Goal: Task Accomplishment & Management: Manage account settings

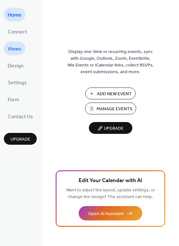
click at [17, 46] on span "Views" at bounding box center [15, 49] width 14 height 10
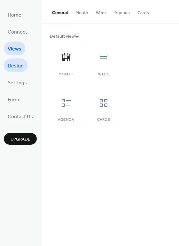
click at [18, 63] on span "Design" at bounding box center [16, 66] width 16 height 10
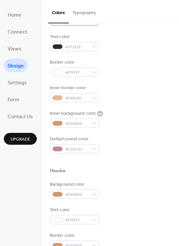
scroll to position [89, 0]
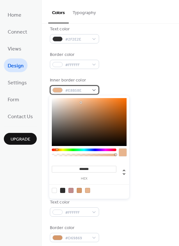
click at [89, 93] on div "#E8B58E" at bounding box center [74, 89] width 49 height 9
click at [112, 66] on div "Border color #FFFFFF" at bounding box center [110, 60] width 121 height 18
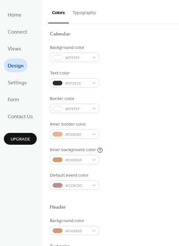
scroll to position [44, 0]
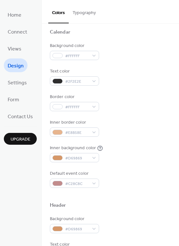
click at [80, 8] on button "Typography" at bounding box center [84, 11] width 31 height 23
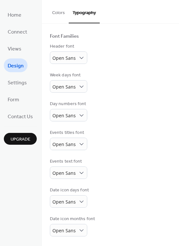
scroll to position [37, 0]
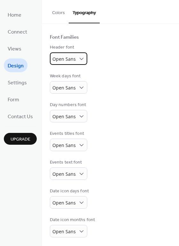
click at [73, 63] on span "Open Sans" at bounding box center [63, 59] width 23 height 9
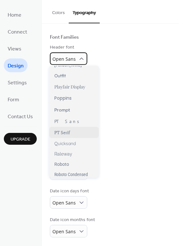
scroll to position [365, 0]
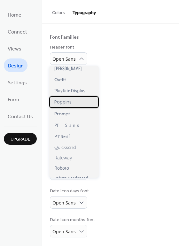
click at [70, 101] on span "Poppins" at bounding box center [62, 102] width 17 height 7
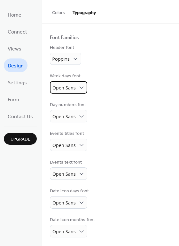
click at [71, 89] on span "Open Sans" at bounding box center [63, 88] width 23 height 6
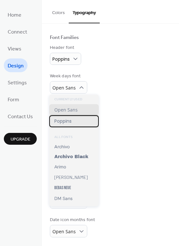
click at [72, 121] on div "Poppins" at bounding box center [73, 121] width 49 height 12
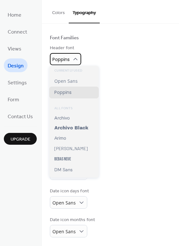
click at [65, 60] on span "Poppins" at bounding box center [60, 59] width 17 height 6
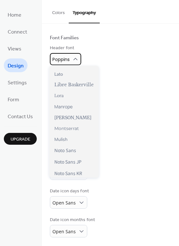
scroll to position [202, 0]
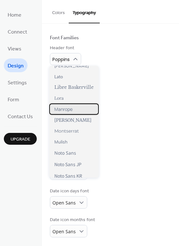
click at [66, 106] on span "Manrope" at bounding box center [63, 109] width 18 height 6
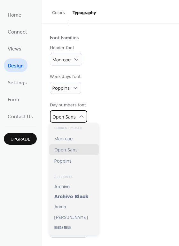
click at [70, 113] on span "Open Sans" at bounding box center [63, 117] width 23 height 9
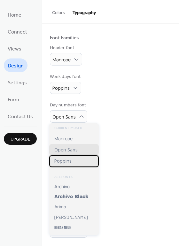
click at [70, 156] on div "Poppins" at bounding box center [73, 161] width 49 height 12
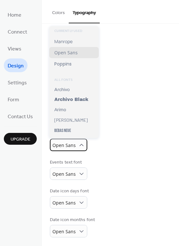
click at [63, 139] on div "Open Sans" at bounding box center [68, 145] width 37 height 12
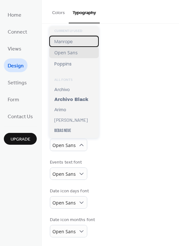
click at [67, 43] on span "Manrope" at bounding box center [63, 41] width 18 height 6
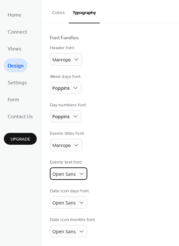
click at [59, 168] on div "Open Sans" at bounding box center [68, 173] width 37 height 12
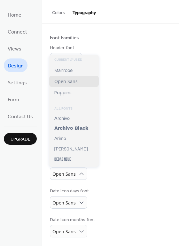
click at [173, 106] on div "Base Font Size * px Font Families Header font Manrope Week days font Poppins Da…" at bounding box center [110, 117] width 137 height 259
click at [75, 173] on div "Open Sans" at bounding box center [68, 173] width 37 height 12
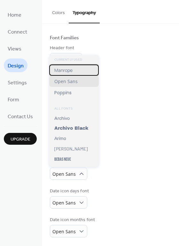
click at [60, 71] on span "Manrope" at bounding box center [63, 70] width 18 height 6
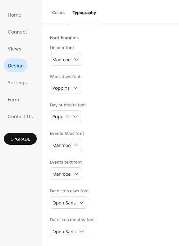
click at [116, 129] on div "Base Font Size * px Font Families Header font Manrope Week days font Poppins Da…" at bounding box center [110, 117] width 121 height 240
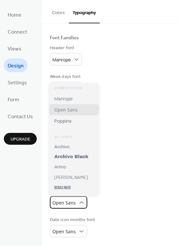
click at [66, 199] on span "Open Sans" at bounding box center [63, 202] width 23 height 6
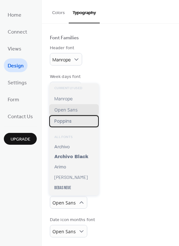
click at [62, 122] on span "Poppins" at bounding box center [62, 121] width 17 height 7
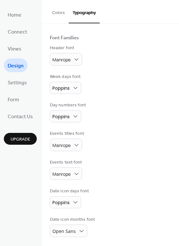
scroll to position [36, 0]
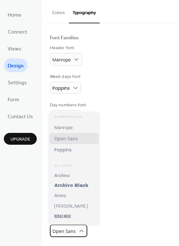
click at [66, 228] on span "Open Sans" at bounding box center [63, 231] width 23 height 6
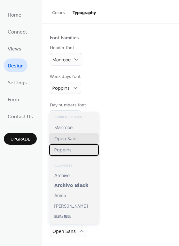
click at [64, 149] on span "Poppins" at bounding box center [62, 149] width 17 height 7
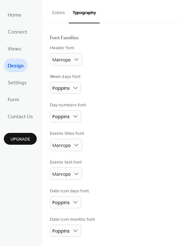
scroll to position [36, 0]
click at [108, 189] on div "Date icon days font Poppins" at bounding box center [110, 198] width 121 height 20
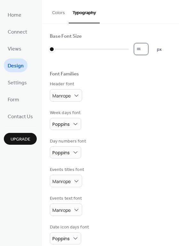
click at [136, 50] on input "*" at bounding box center [141, 49] width 14 height 12
type input "**"
click at [147, 63] on div "Base Font Size ** px Font Families Header font Manrope Week days font Poppins D…" at bounding box center [110, 152] width 121 height 239
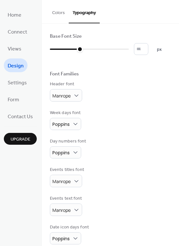
click at [62, 13] on button "Colors" at bounding box center [58, 11] width 20 height 23
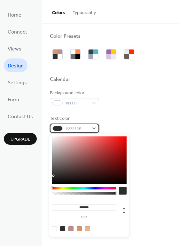
click at [76, 129] on span "#2F2E2E" at bounding box center [77, 128] width 24 height 7
click at [107, 118] on div "Text color #2F2E2E" at bounding box center [110, 124] width 121 height 18
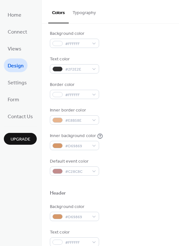
scroll to position [62, 0]
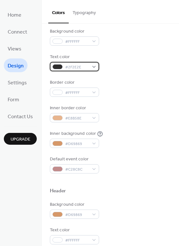
click at [78, 69] on span "#2F2E2E" at bounding box center [77, 67] width 24 height 7
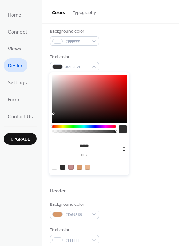
click at [62, 167] on div at bounding box center [62, 166] width 5 height 5
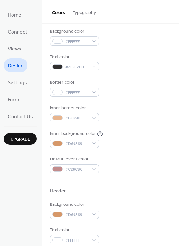
click at [140, 137] on div "Inner background color #D69869" at bounding box center [110, 139] width 121 height 18
click at [84, 120] on span "#E8B58E" at bounding box center [77, 118] width 24 height 7
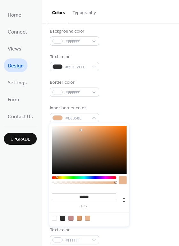
click at [100, 107] on div "Inner border color #E8B58E" at bounding box center [110, 114] width 121 height 18
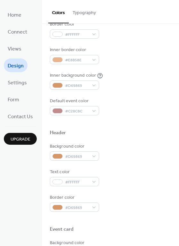
scroll to position [120, 0]
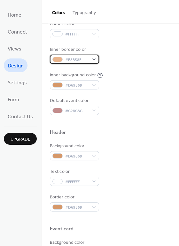
click at [76, 61] on span "#E8B58E" at bounding box center [77, 59] width 24 height 7
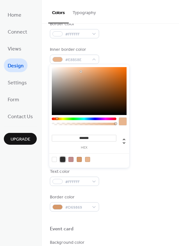
click at [62, 159] on div at bounding box center [62, 159] width 5 height 5
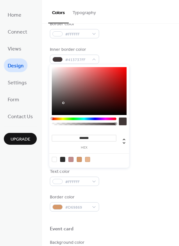
type input "*******"
drag, startPoint x: 64, startPoint y: 101, endPoint x: 35, endPoint y: 144, distance: 51.9
click at [35, 144] on body "Home Connect Views Design Settings Form Contact Us Upgrade Design Upgrade Color…" at bounding box center [89, 123] width 179 height 246
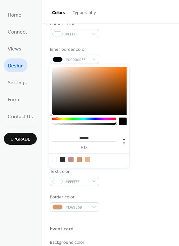
click at [115, 39] on div "Background color #FFFFFF Text color #2F2E2EFF Border color #FFFFFF Inner border…" at bounding box center [110, 42] width 121 height 145
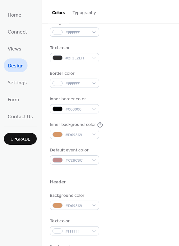
scroll to position [64, 0]
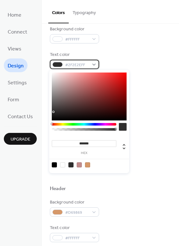
click at [83, 60] on div "#2F2E2EFF" at bounding box center [74, 64] width 49 height 9
type input "*******"
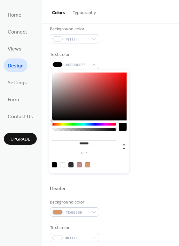
drag, startPoint x: 66, startPoint y: 97, endPoint x: 47, endPoint y: 141, distance: 47.2
click at [47, 141] on body "Home Connect Views Design Settings Form Contact Us Upgrade Design Upgrade Color…" at bounding box center [89, 123] width 179 height 246
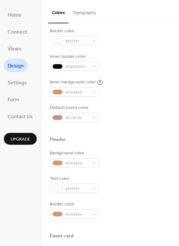
scroll to position [114, 0]
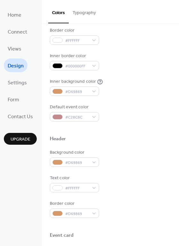
click at [118, 69] on div "Inner border color #000000FF" at bounding box center [110, 62] width 121 height 18
click at [79, 116] on span "#C28C8C" at bounding box center [77, 117] width 24 height 7
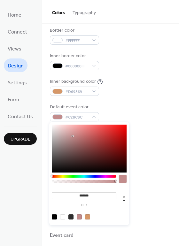
click at [130, 104] on div "Default event color #C28C8C" at bounding box center [110, 113] width 121 height 18
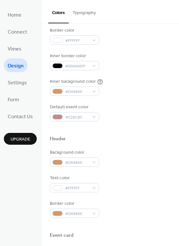
click at [130, 104] on div "Default event color #C28C8C" at bounding box center [110, 113] width 121 height 18
click at [73, 85] on div "Inner background color #D69869" at bounding box center [76, 87] width 53 height 18
click at [74, 91] on span "#D69869" at bounding box center [77, 91] width 24 height 7
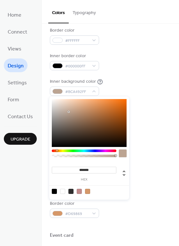
type input "*******"
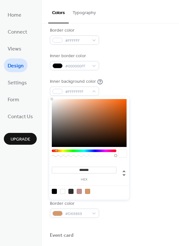
drag, startPoint x: 68, startPoint y: 112, endPoint x: 30, endPoint y: 91, distance: 43.7
click at [30, 91] on body "Home Connect Views Design Settings Form Contact Us Upgrade Design Upgrade Color…" at bounding box center [89, 123] width 179 height 246
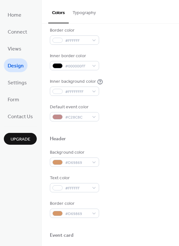
click at [124, 72] on div "Background color #FFFFFF Text color #000000FF Border color #FFFFFF Inner border…" at bounding box center [110, 48] width 121 height 145
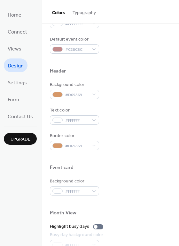
scroll to position [183, 0]
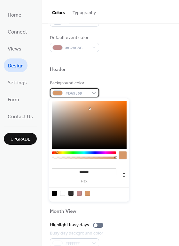
click at [75, 91] on span "#D69869" at bounding box center [77, 93] width 24 height 7
click at [116, 78] on div at bounding box center [110, 77] width 121 height 5
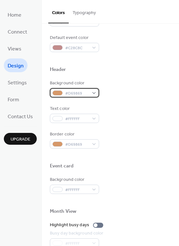
click at [65, 95] on span "#D69869" at bounding box center [77, 93] width 24 height 7
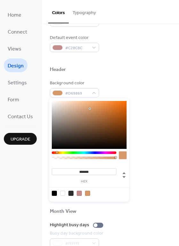
click at [91, 169] on input "*******" at bounding box center [84, 171] width 64 height 7
paste input
type input "*******"
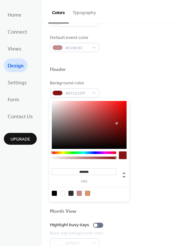
click at [132, 57] on div at bounding box center [110, 59] width 121 height 14
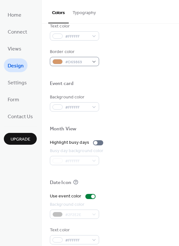
scroll to position [273, 0]
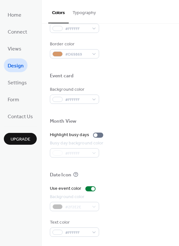
click at [91, 16] on button "Typography" at bounding box center [84, 11] width 31 height 23
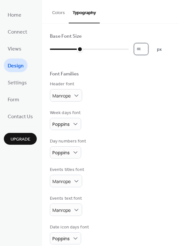
click at [148, 49] on input "**" at bounding box center [141, 49] width 14 height 12
type input "**"
click at [147, 50] on input "**" at bounding box center [141, 49] width 14 height 12
click at [144, 114] on div "Week days font Poppins" at bounding box center [110, 119] width 121 height 20
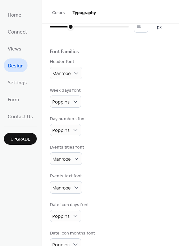
scroll to position [36, 0]
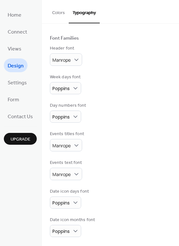
click at [57, 11] on button "Colors" at bounding box center [58, 11] width 20 height 23
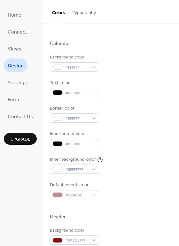
click at [135, 145] on div "Inner border color #000000FF" at bounding box center [110, 140] width 121 height 18
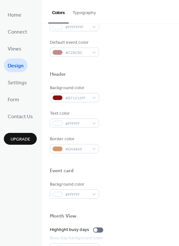
scroll to position [182, 0]
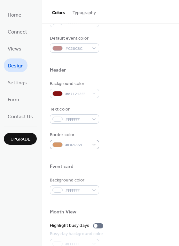
click at [64, 139] on div "Border color #D69869" at bounding box center [74, 140] width 49 height 18
click at [64, 142] on div "#D69869" at bounding box center [74, 144] width 49 height 9
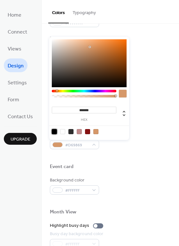
click at [55, 132] on div at bounding box center [54, 131] width 5 height 5
type input "*******"
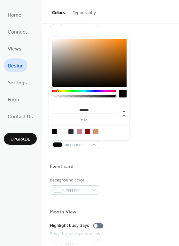
drag, startPoint x: 65, startPoint y: 68, endPoint x: 52, endPoint y: 103, distance: 38.0
click at [52, 103] on div "******* hex" at bounding box center [89, 88] width 80 height 103
click at [138, 145] on div "Border color #000000FF" at bounding box center [110, 140] width 121 height 18
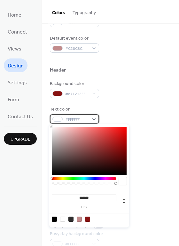
click at [74, 118] on span "#FFFFFF" at bounding box center [77, 119] width 24 height 7
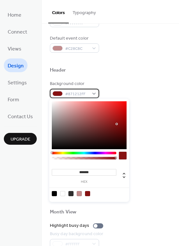
click at [97, 96] on div "#871212FF" at bounding box center [74, 93] width 49 height 9
click at [119, 94] on div "Background color #871212FF" at bounding box center [110, 89] width 121 height 18
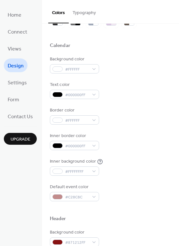
scroll to position [32, 0]
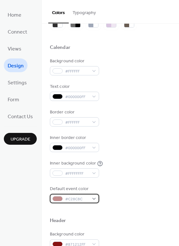
click at [80, 197] on span "#C28C8C" at bounding box center [77, 199] width 24 height 7
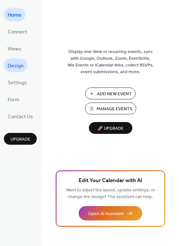
click at [9, 65] on span "Design" at bounding box center [16, 66] width 16 height 10
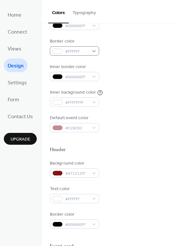
scroll to position [103, 0]
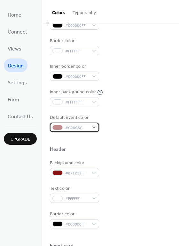
click at [80, 128] on span "#C28C8C" at bounding box center [77, 127] width 24 height 7
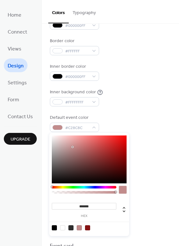
click at [72, 189] on div at bounding box center [84, 191] width 64 height 11
click at [73, 133] on div "******* hex" at bounding box center [89, 184] width 80 height 103
click at [73, 129] on span "#C28C8C" at bounding box center [77, 127] width 24 height 7
click at [99, 206] on input "*******" at bounding box center [84, 206] width 64 height 7
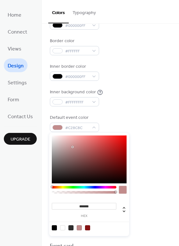
paste input
type input "*******"
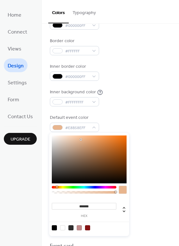
click at [149, 197] on div "Text color #FFFFFF" at bounding box center [110, 194] width 121 height 18
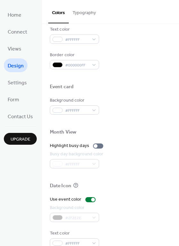
scroll to position [273, 0]
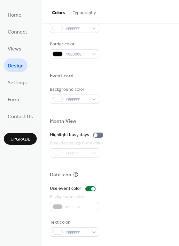
click at [57, 199] on div "Background color" at bounding box center [74, 196] width 48 height 7
click at [57, 206] on div "#2F2E2E" at bounding box center [74, 206] width 49 height 9
drag, startPoint x: 91, startPoint y: 189, endPoint x: 118, endPoint y: 189, distance: 27.1
click at [118, 189] on div "Use event color" at bounding box center [110, 188] width 121 height 7
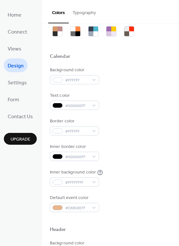
scroll to position [0, 0]
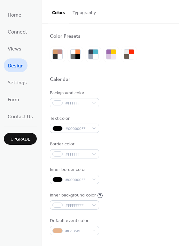
click at [15, 65] on span "Design" at bounding box center [16, 66] width 16 height 10
click at [23, 81] on span "Settings" at bounding box center [17, 83] width 19 height 10
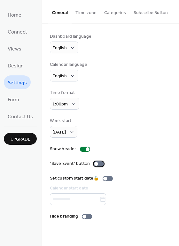
click at [94, 163] on div at bounding box center [96, 164] width 4 height 4
click at [115, 150] on div "Show header" at bounding box center [110, 149] width 121 height 7
click at [84, 217] on div at bounding box center [84, 216] width 4 height 4
click at [124, 176] on div "Set custom start date 🔒 Calendar start date" at bounding box center [110, 190] width 121 height 30
click at [88, 7] on button "Time zone" at bounding box center [85, 11] width 29 height 23
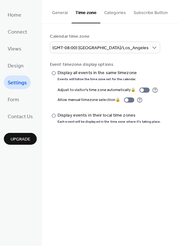
click at [110, 16] on button "Categories" at bounding box center [114, 11] width 29 height 23
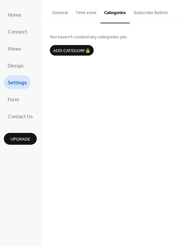
click at [137, 15] on button "Subscribe Button" at bounding box center [151, 11] width 42 height 23
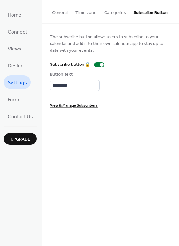
click at [56, 9] on button "General" at bounding box center [59, 11] width 23 height 23
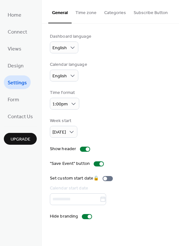
click at [80, 14] on button "Time zone" at bounding box center [85, 11] width 29 height 23
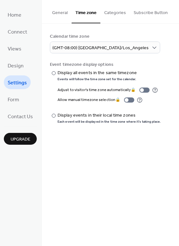
click at [106, 14] on button "Categories" at bounding box center [114, 11] width 29 height 23
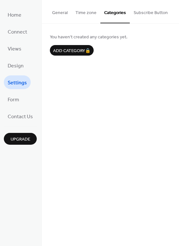
click at [140, 14] on button "Subscribe Button" at bounding box center [151, 11] width 42 height 23
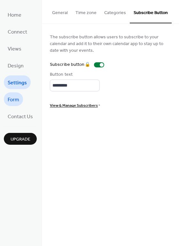
click at [19, 98] on span "Form" at bounding box center [13, 100] width 11 height 10
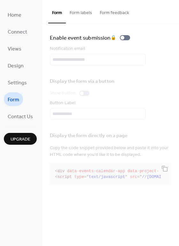
click at [77, 14] on button "Form labels" at bounding box center [81, 11] width 30 height 23
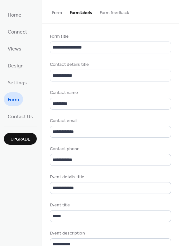
click at [114, 15] on button "Form feedback" at bounding box center [114, 11] width 37 height 23
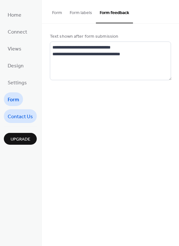
click at [20, 113] on span "Contact Us" at bounding box center [20, 117] width 25 height 10
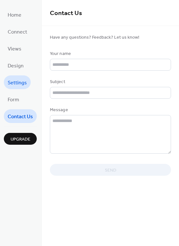
click at [14, 82] on span "Settings" at bounding box center [17, 83] width 19 height 10
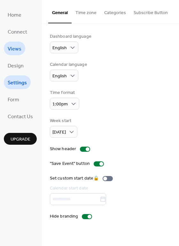
click at [17, 53] on span "Views" at bounding box center [15, 49] width 14 height 10
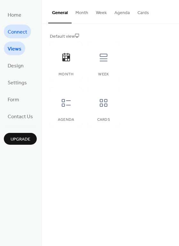
click at [8, 32] on span "Connect" at bounding box center [17, 32] width 19 height 10
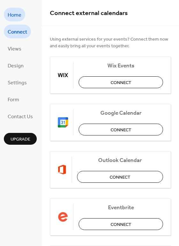
click at [22, 16] on link "Home" at bounding box center [14, 15] width 21 height 14
